Goal: Information Seeking & Learning: Learn about a topic

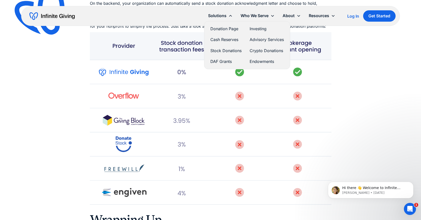
click at [226, 30] on link "Donation Page" at bounding box center [226, 28] width 31 height 7
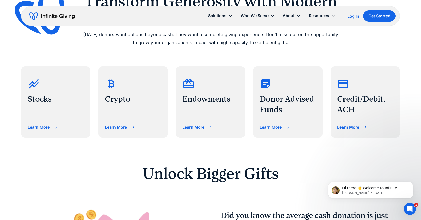
scroll to position [244, 0]
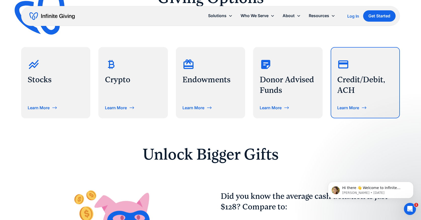
click at [357, 108] on div "Learn More" at bounding box center [349, 108] width 22 height 4
click at [347, 85] on h3 "Credit/Debit, ACH" at bounding box center [366, 85] width 56 height 21
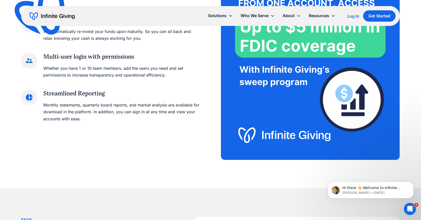
scroll to position [658, 0]
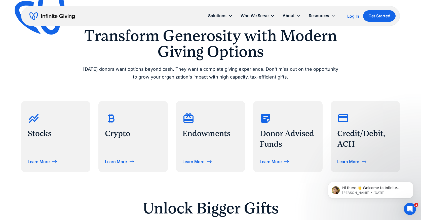
scroll to position [190, 0]
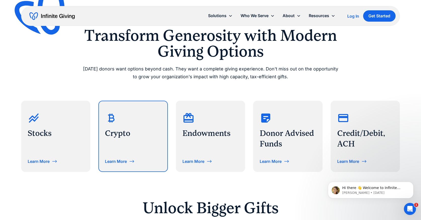
click at [150, 141] on div "Crypto" at bounding box center [133, 124] width 56 height 34
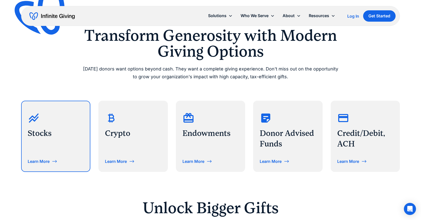
click at [58, 114] on div at bounding box center [56, 115] width 56 height 17
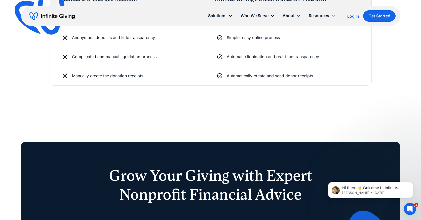
scroll to position [936, 0]
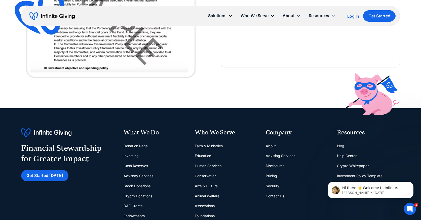
scroll to position [1152, 0]
